Goal: Task Accomplishment & Management: Use online tool/utility

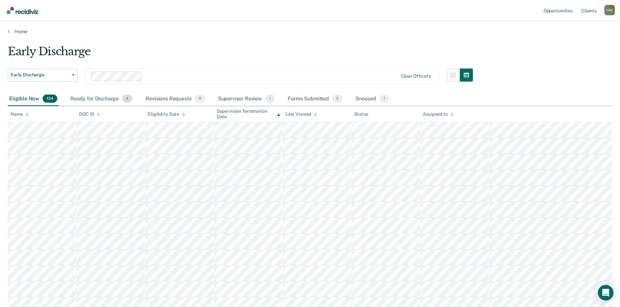
click at [92, 99] on div "Ready for Discharge 4" at bounding box center [101, 99] width 65 height 14
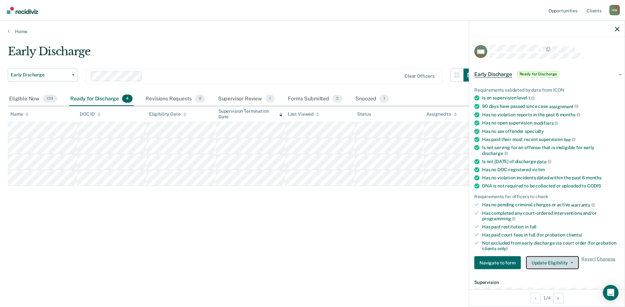
click at [567, 264] on button "Update Eligibility" at bounding box center [552, 263] width 53 height 13
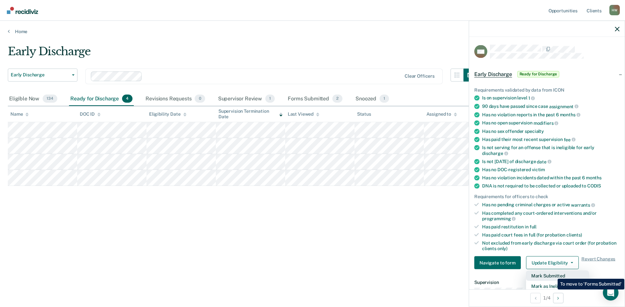
click at [553, 274] on button "Mark Submitted" at bounding box center [557, 276] width 63 height 10
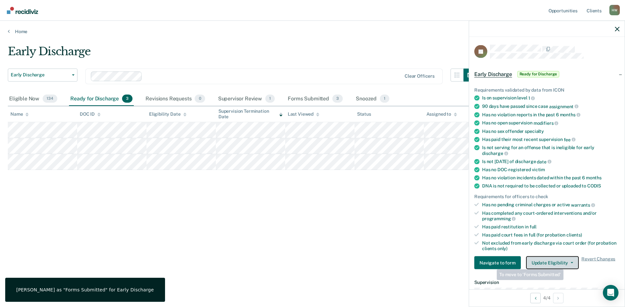
click at [565, 264] on button "Update Eligibility" at bounding box center [552, 263] width 53 height 13
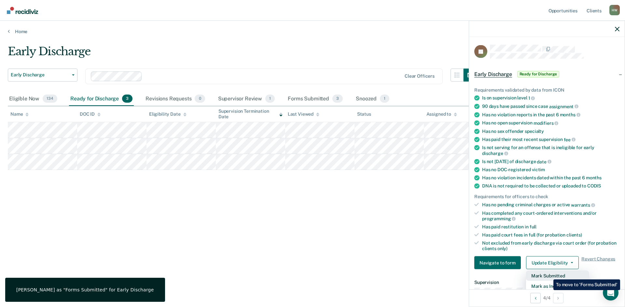
click at [548, 275] on button "Mark Submitted" at bounding box center [557, 276] width 63 height 10
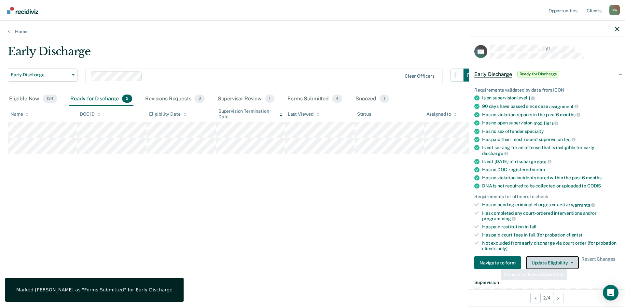
click at [569, 265] on button "Update Eligibility" at bounding box center [552, 263] width 53 height 13
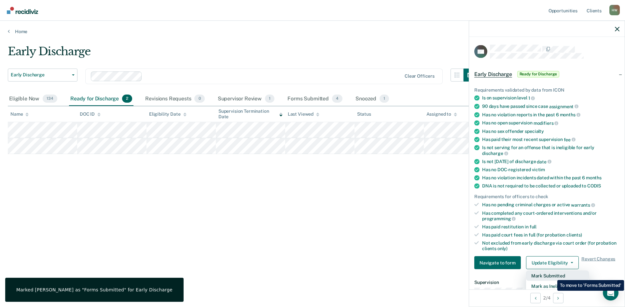
click at [552, 276] on button "Mark Submitted" at bounding box center [557, 276] width 63 height 10
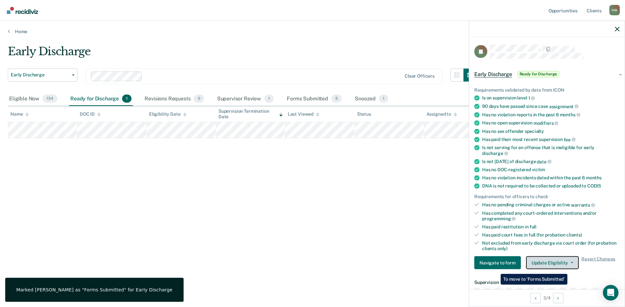
click at [567, 265] on button "Update Eligibility" at bounding box center [552, 263] width 53 height 13
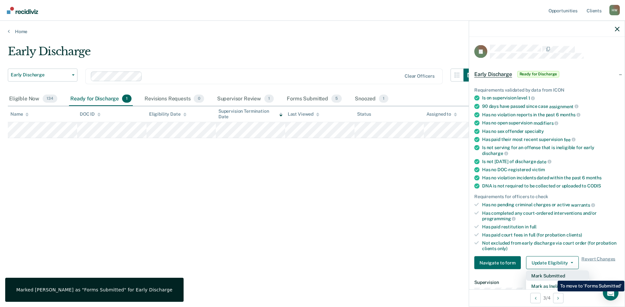
click at [552, 276] on button "Mark Submitted" at bounding box center [557, 276] width 63 height 10
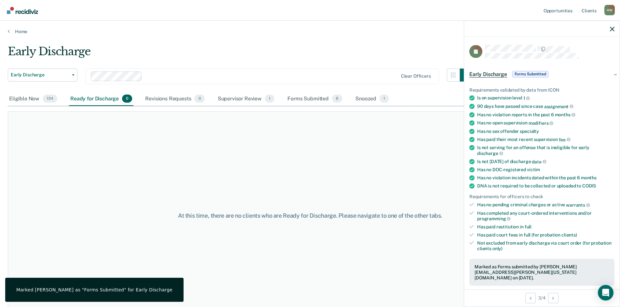
click at [360, 182] on div "At this time, there are no clients who are Ready for Discharge. Please navigate…" at bounding box center [310, 216] width 604 height 209
click at [611, 29] on icon "button" at bounding box center [612, 29] width 5 height 5
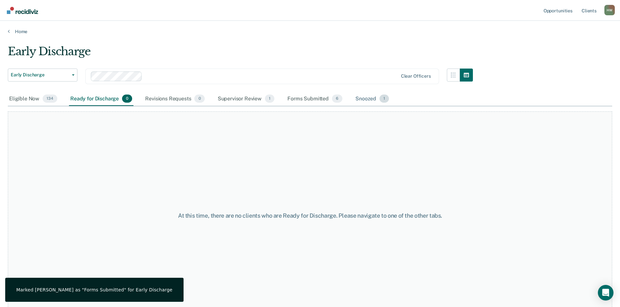
click at [366, 100] on div "Snoozed 1" at bounding box center [372, 99] width 36 height 14
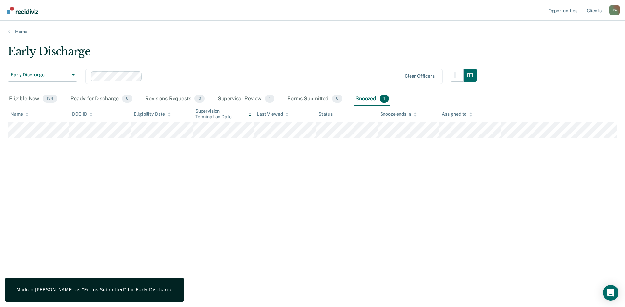
click at [366, 100] on div "Snoozed 1" at bounding box center [372, 99] width 36 height 14
click at [285, 55] on div "Early Discharge" at bounding box center [242, 54] width 469 height 19
